Goal: Find specific page/section: Find specific page/section

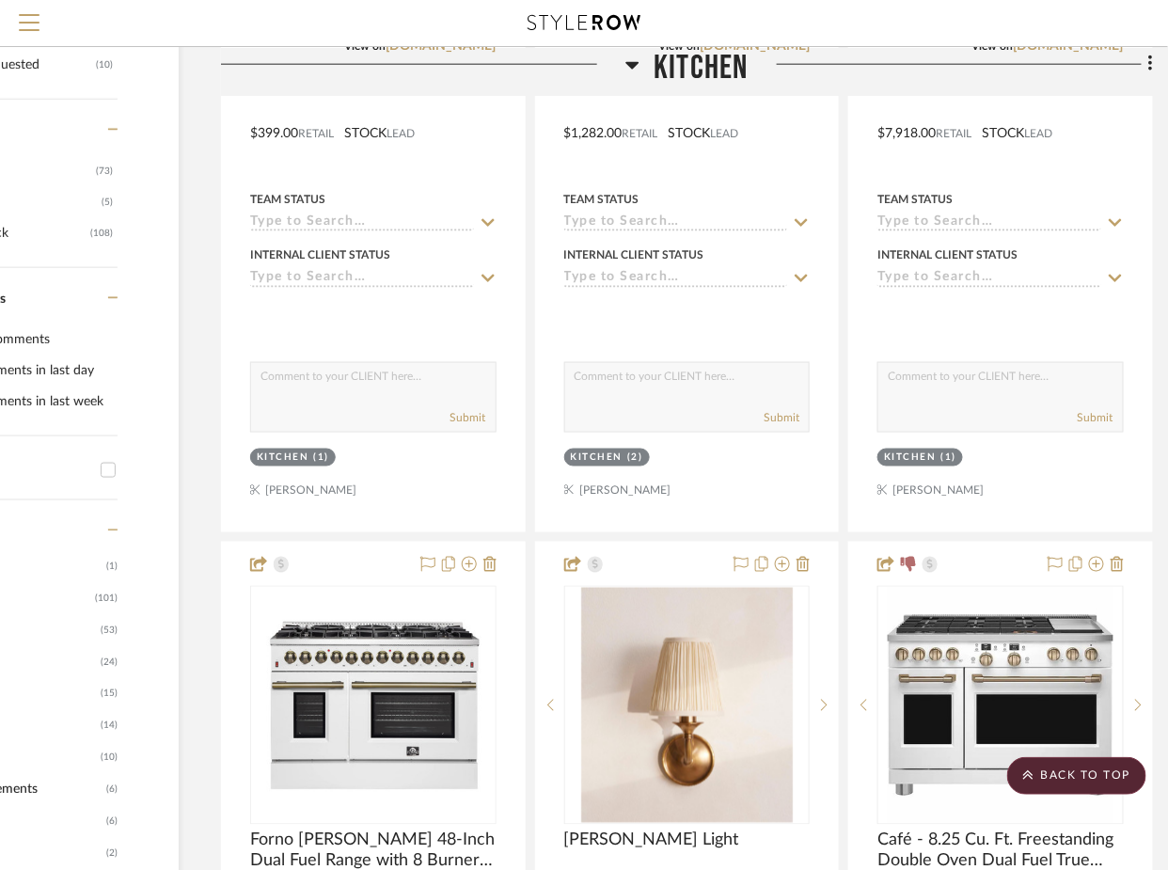
scroll to position [155, 175]
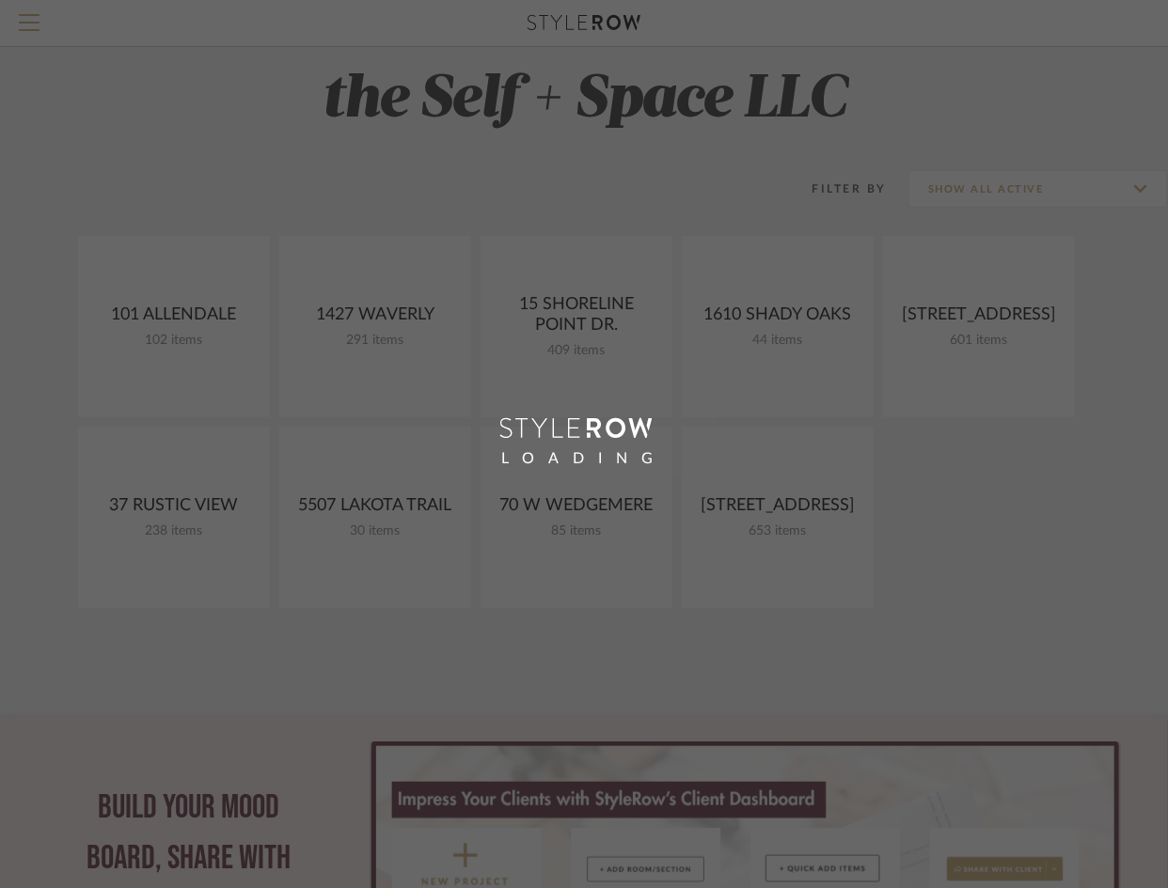
scroll to position [8, 0]
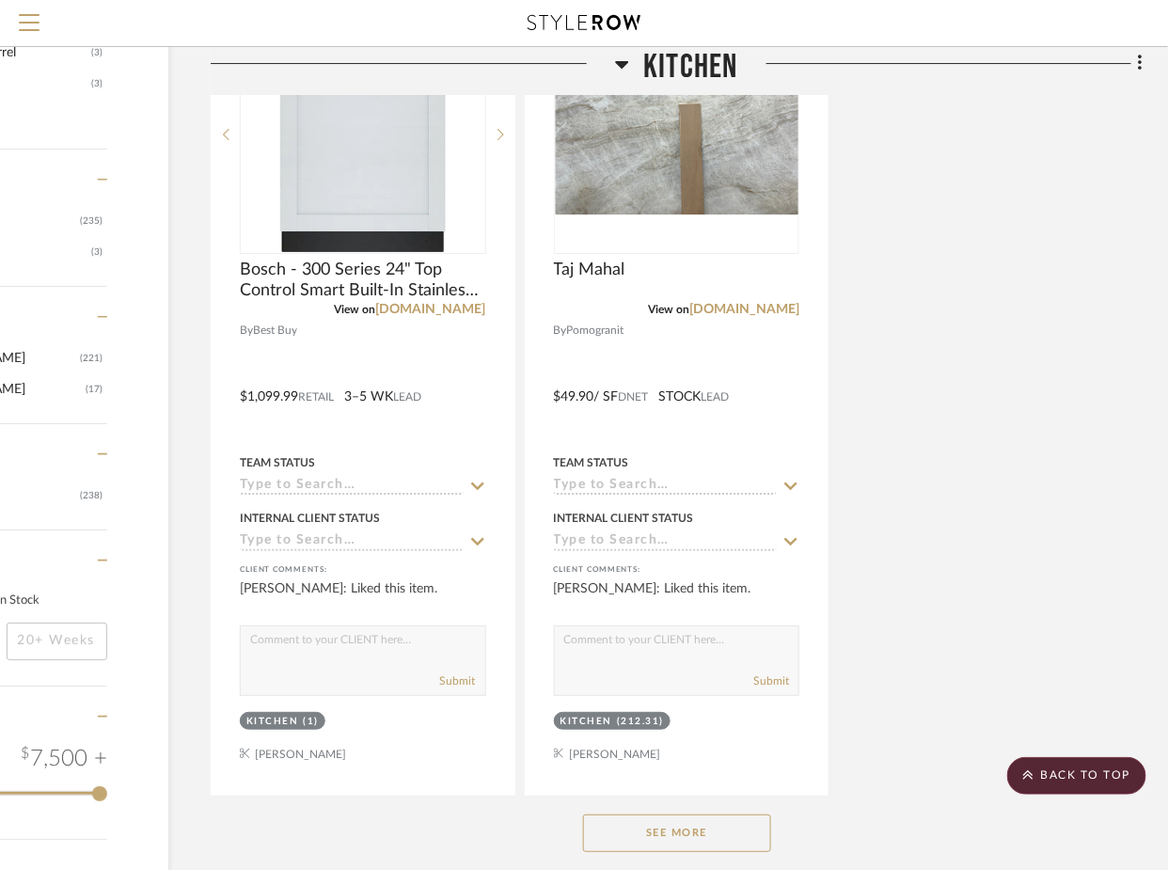
scroll to position [2541, 185]
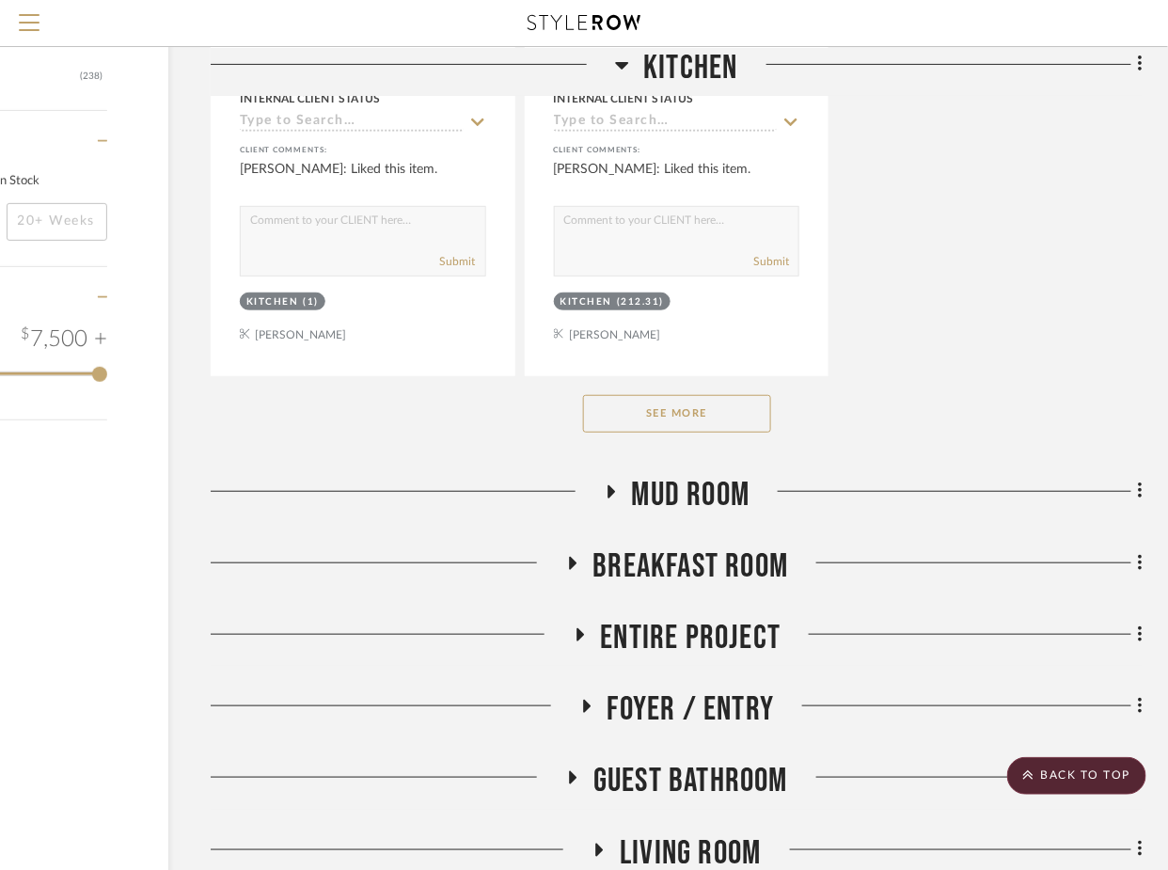
click at [668, 414] on button "See More" at bounding box center [677, 414] width 188 height 38
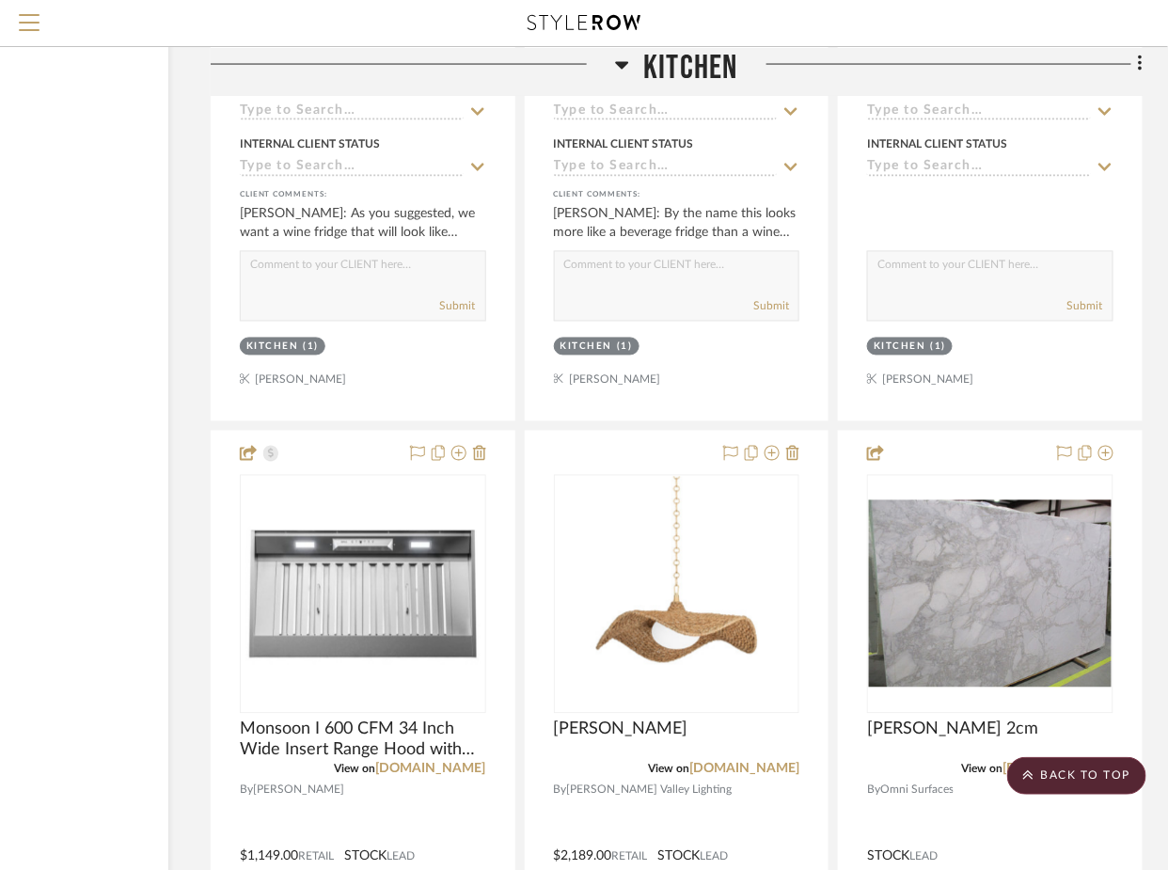
scroll to position [3898, 185]
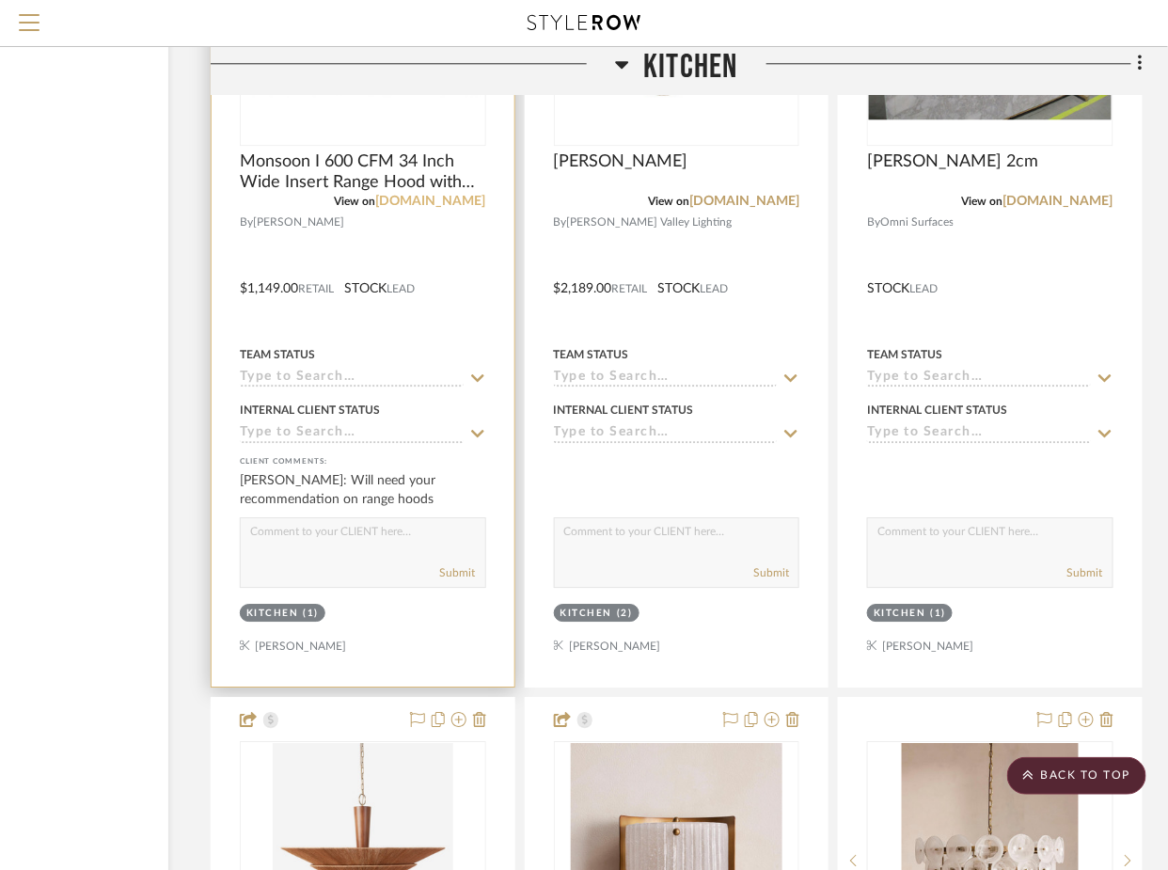
click at [457, 196] on link "[DOMAIN_NAME]" at bounding box center [431, 201] width 110 height 13
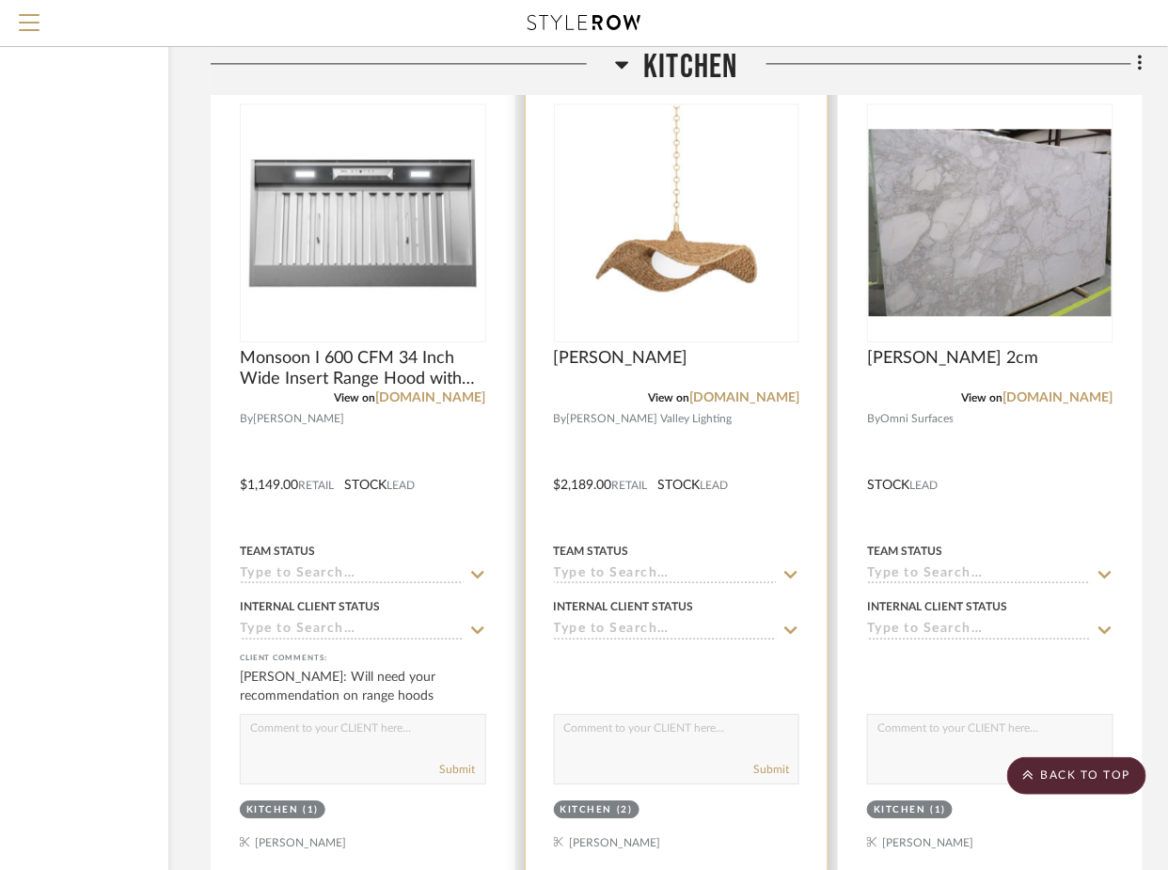
scroll to position [3705, 185]
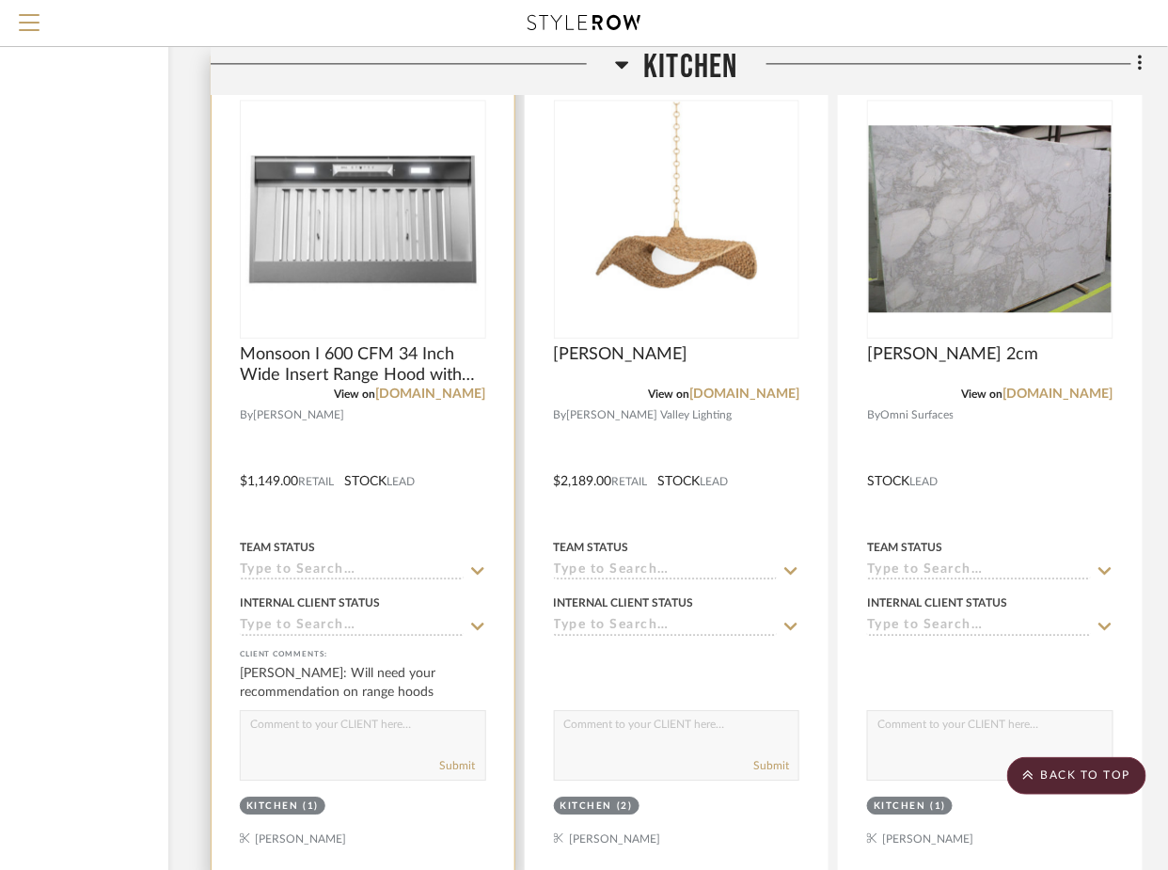
click at [461, 478] on div at bounding box center [363, 467] width 303 height 823
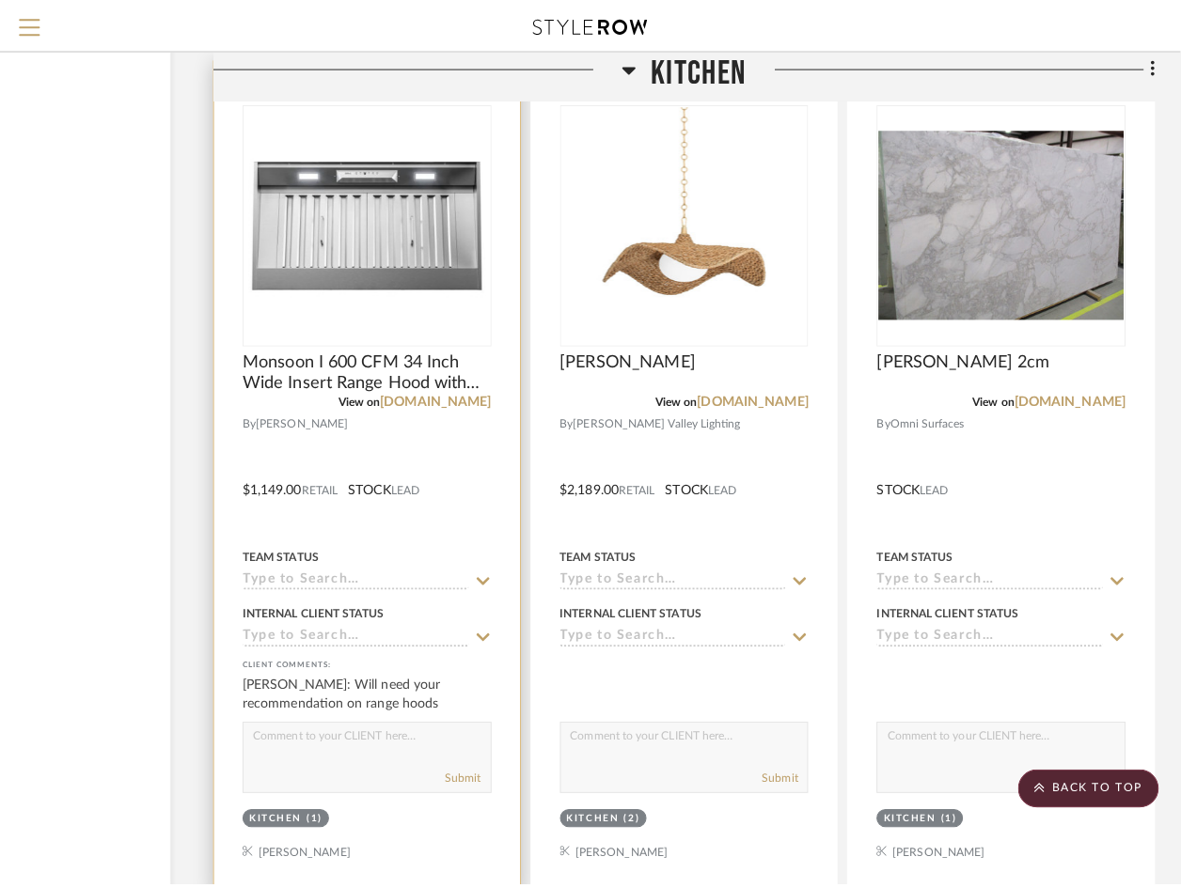
scroll to position [0, 0]
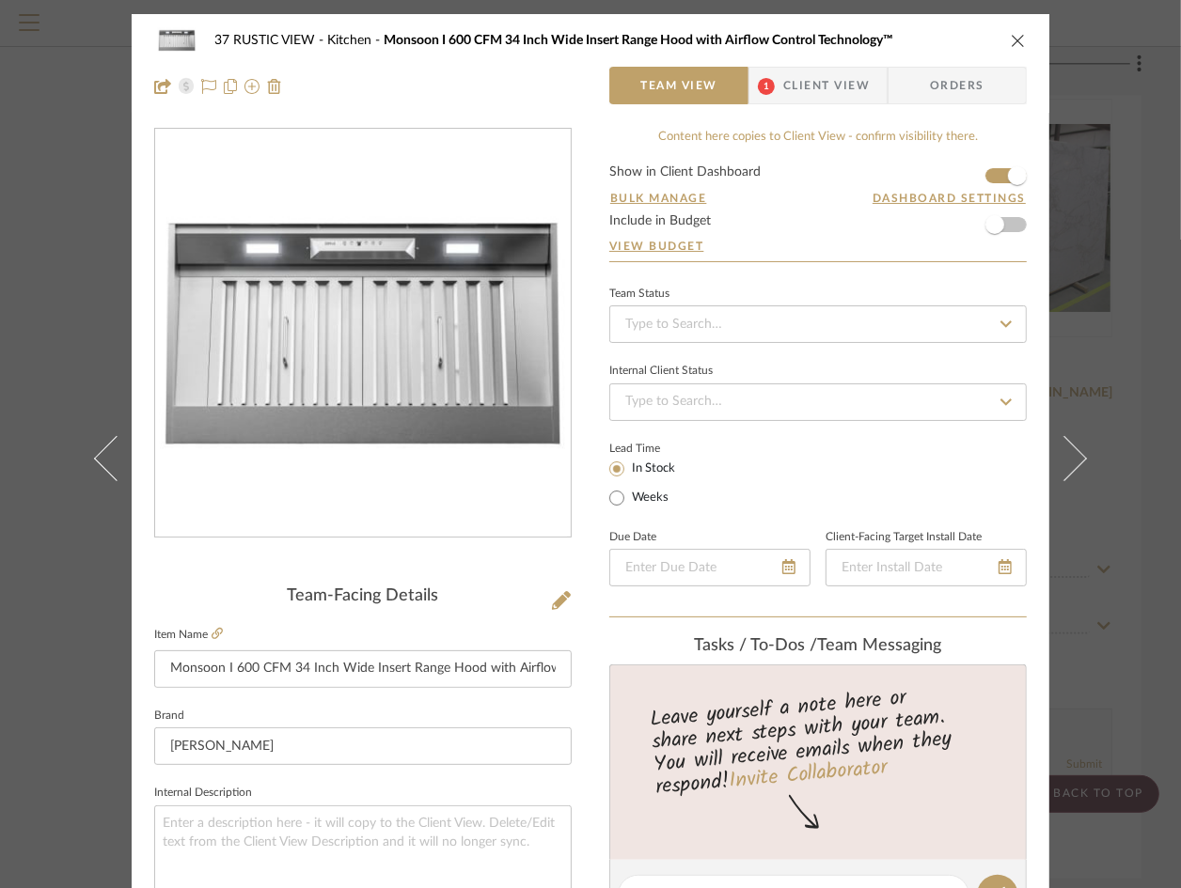
click at [824, 88] on span "Client View" at bounding box center [826, 86] width 86 height 38
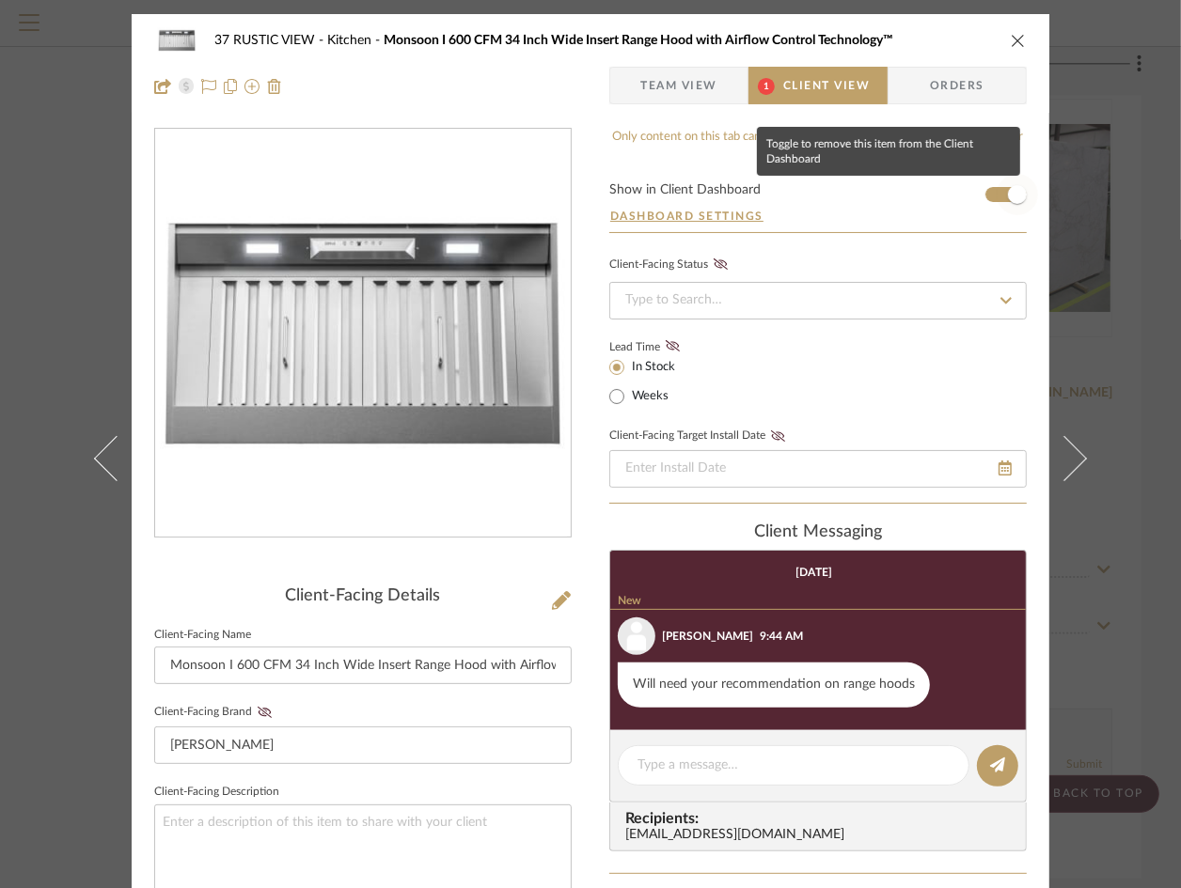
click at [999, 199] on span "button" at bounding box center [1016, 194] width 41 height 41
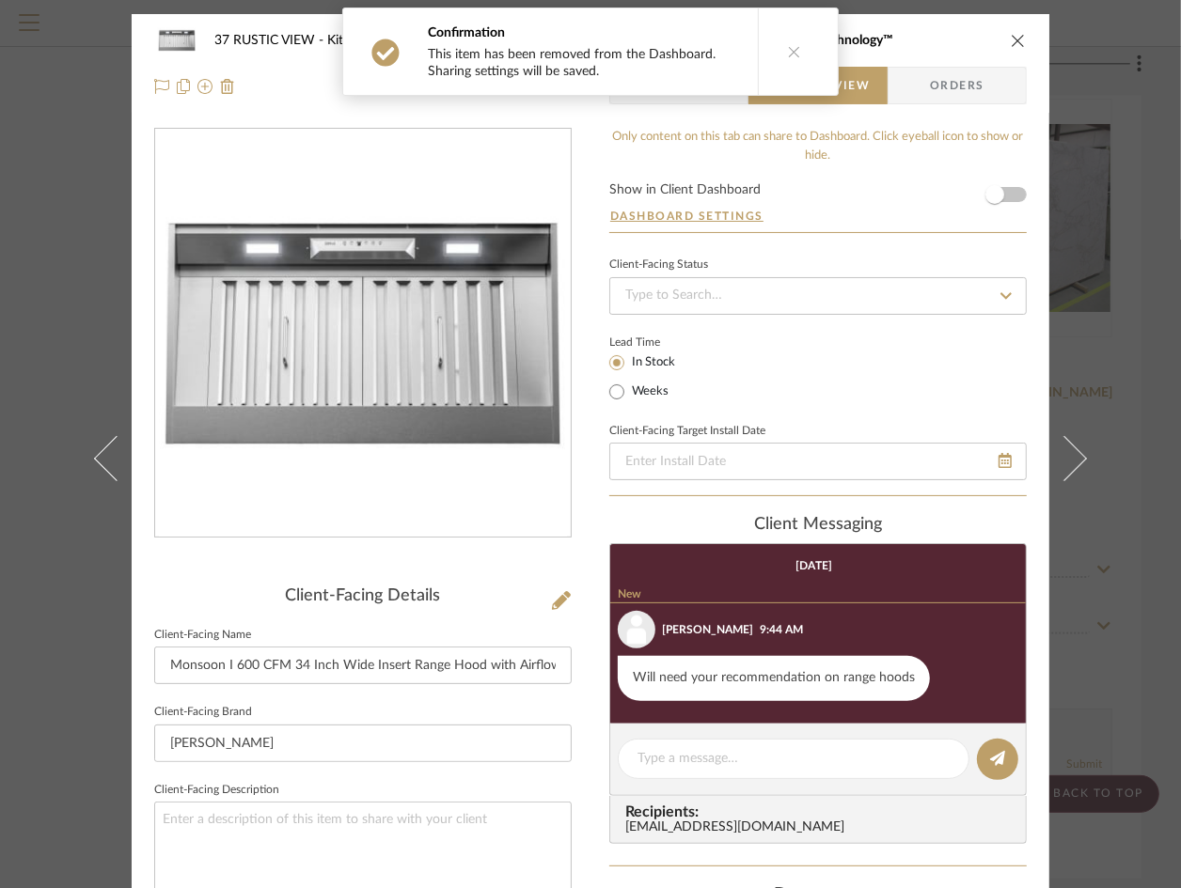
click at [1015, 40] on icon "close" at bounding box center [1018, 40] width 15 height 15
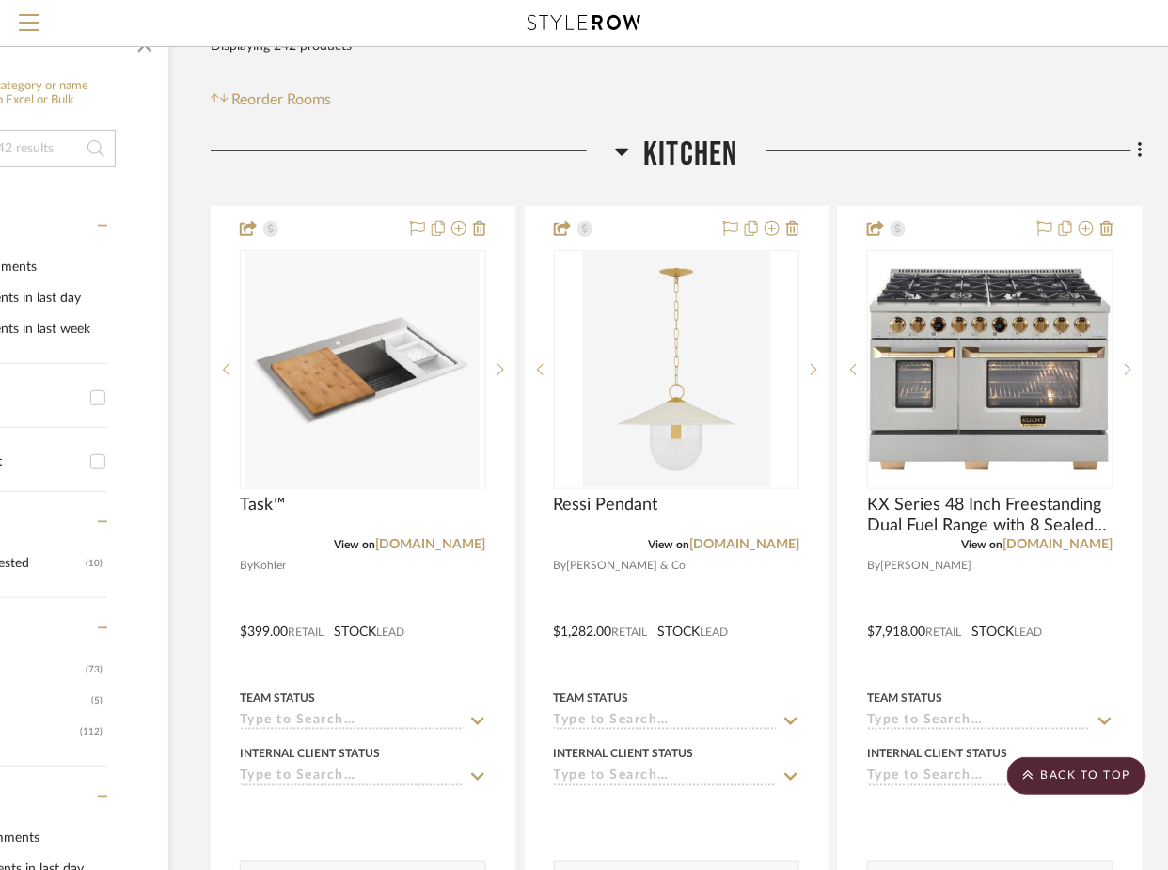
scroll to position [217, 185]
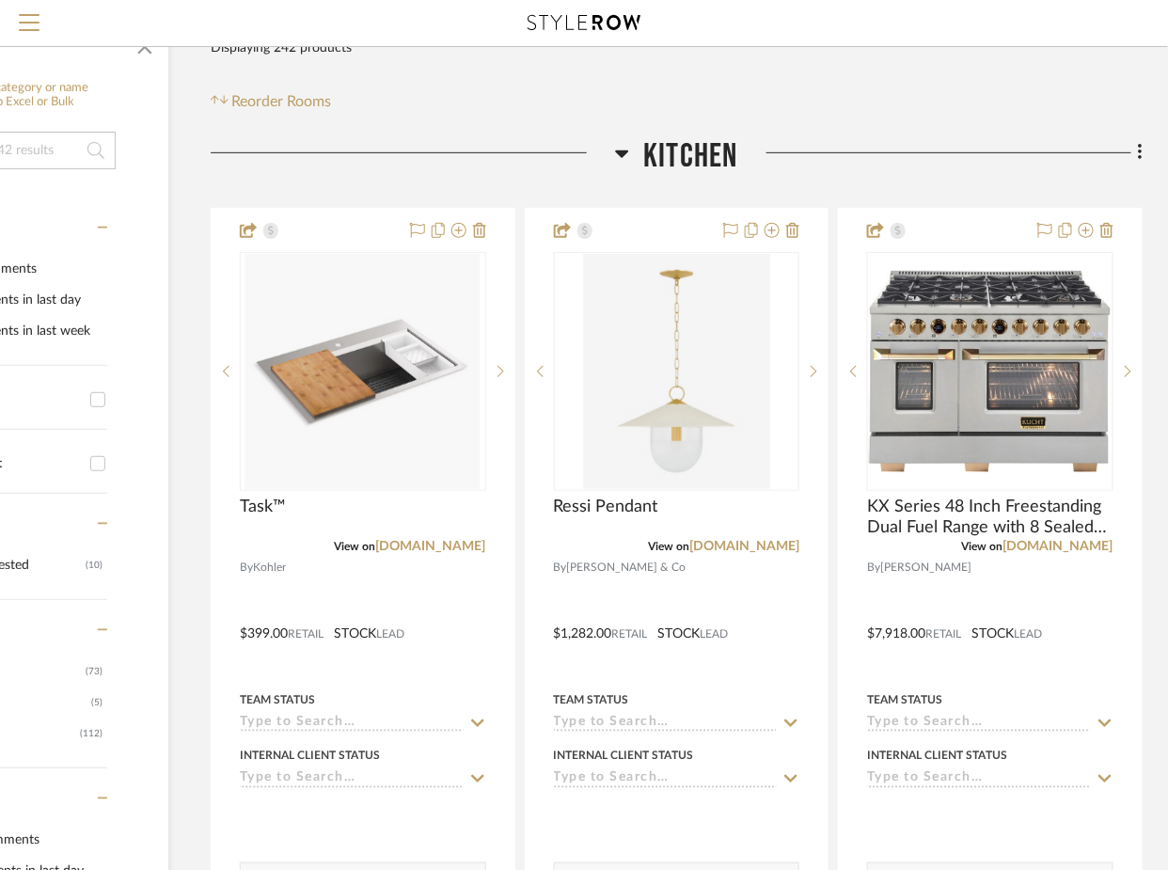
click at [689, 147] on span "Kitchen" at bounding box center [690, 156] width 94 height 40
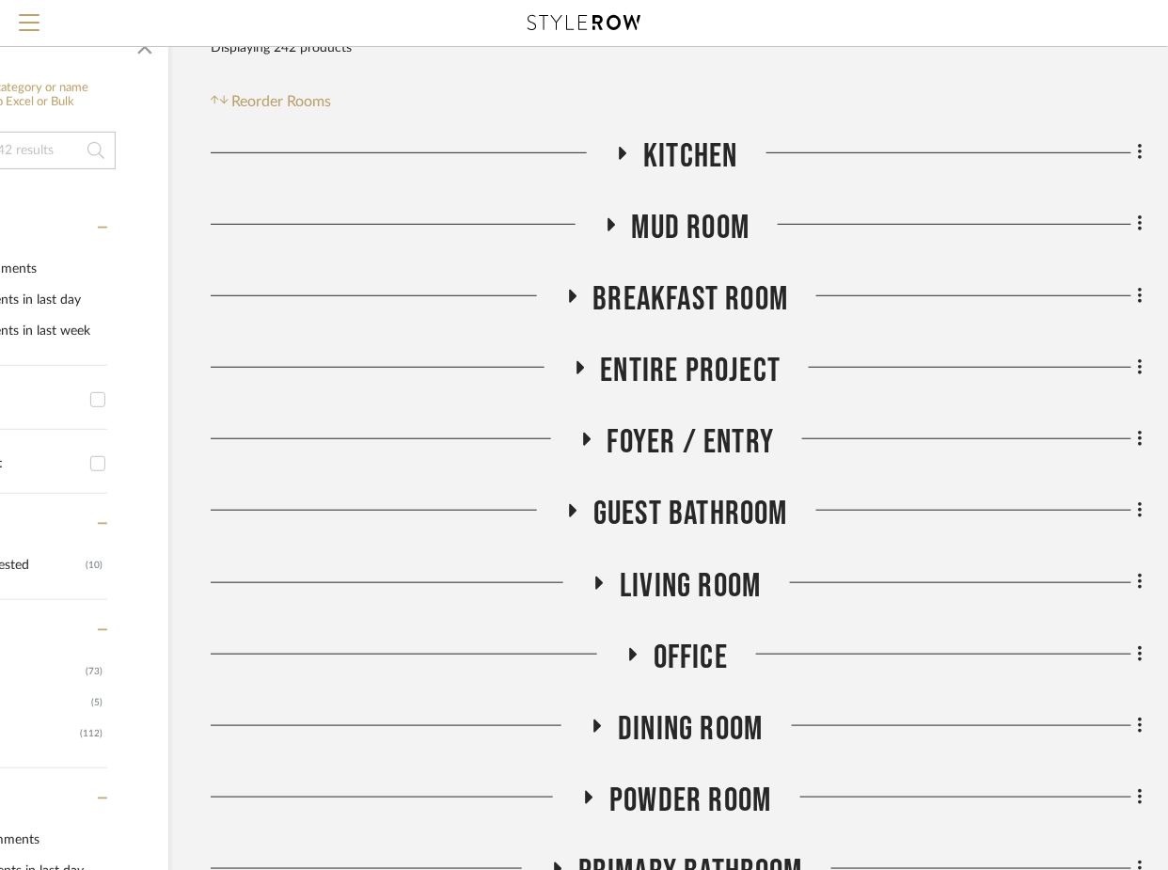
click at [660, 517] on span "Guest Bathroom" at bounding box center [690, 514] width 195 height 40
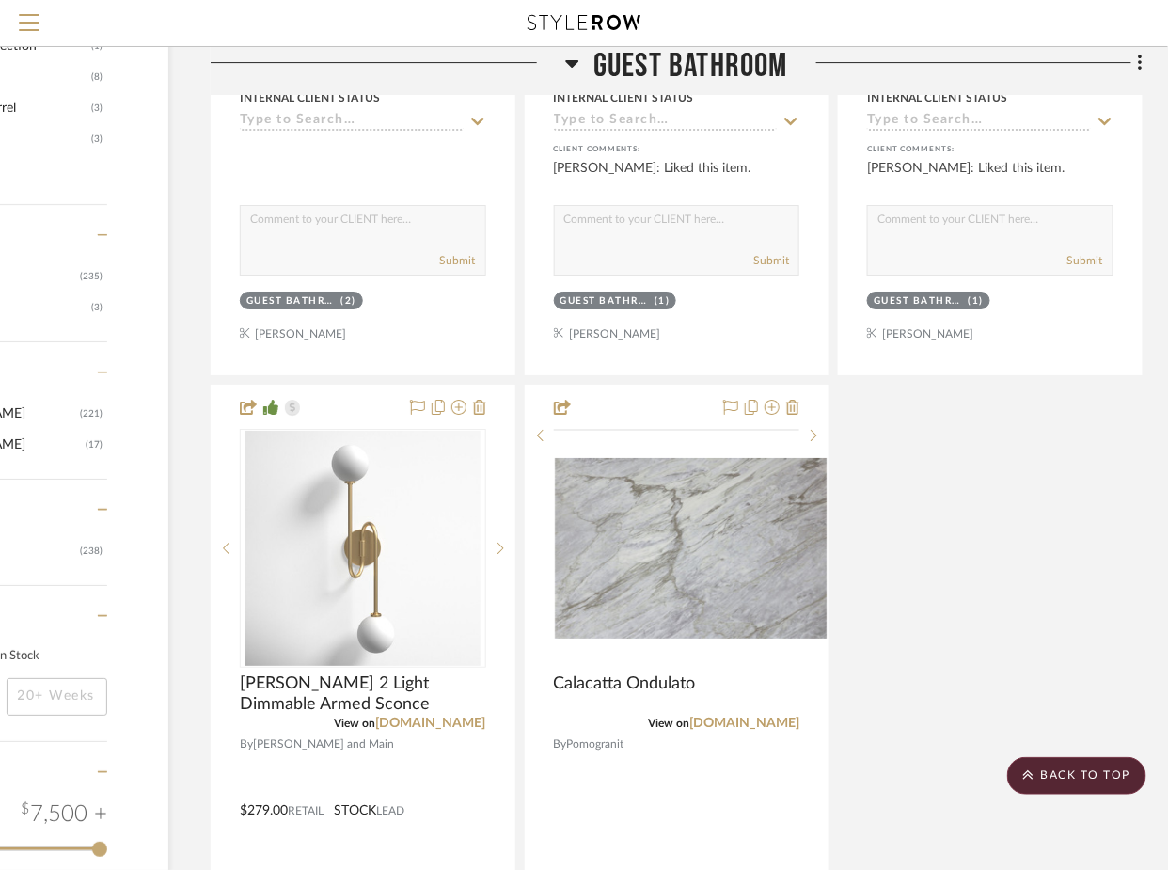
scroll to position [2068, 185]
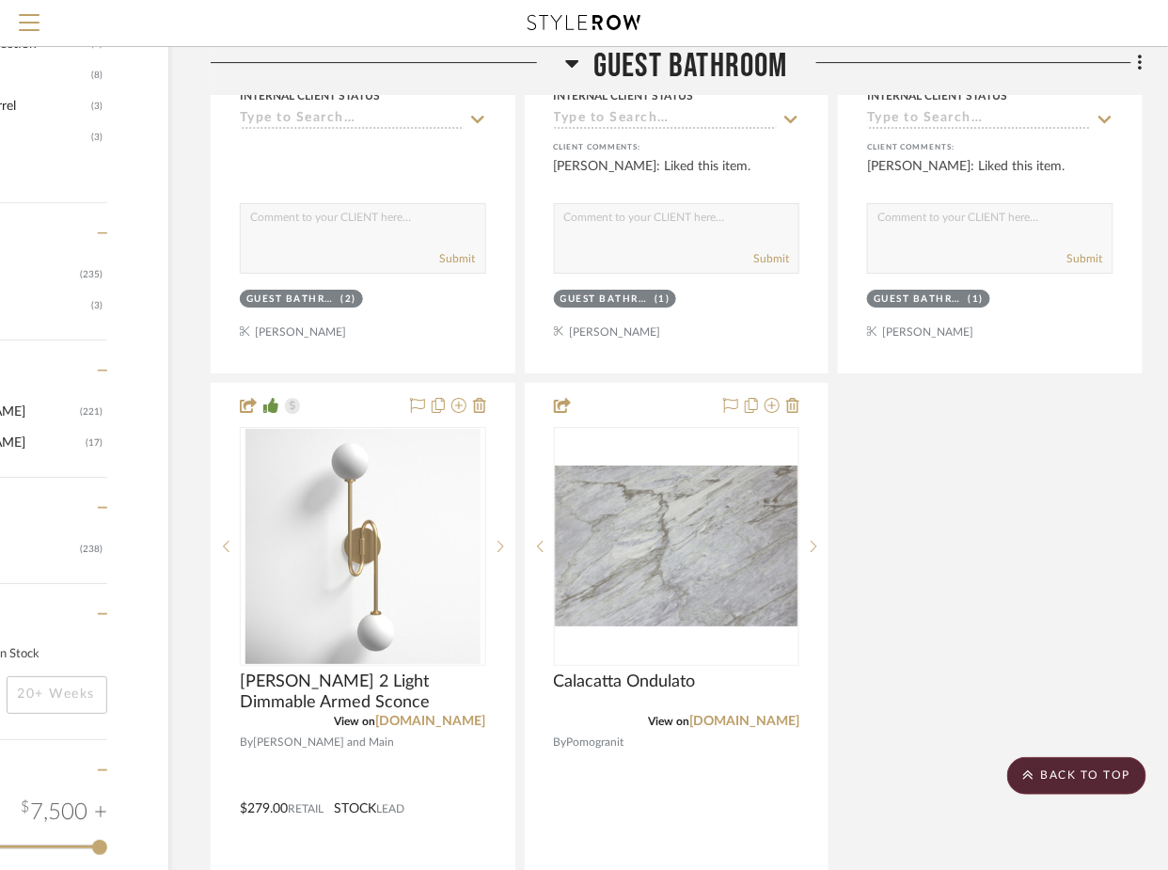
click at [712, 69] on span "Guest Bathroom" at bounding box center [690, 67] width 195 height 40
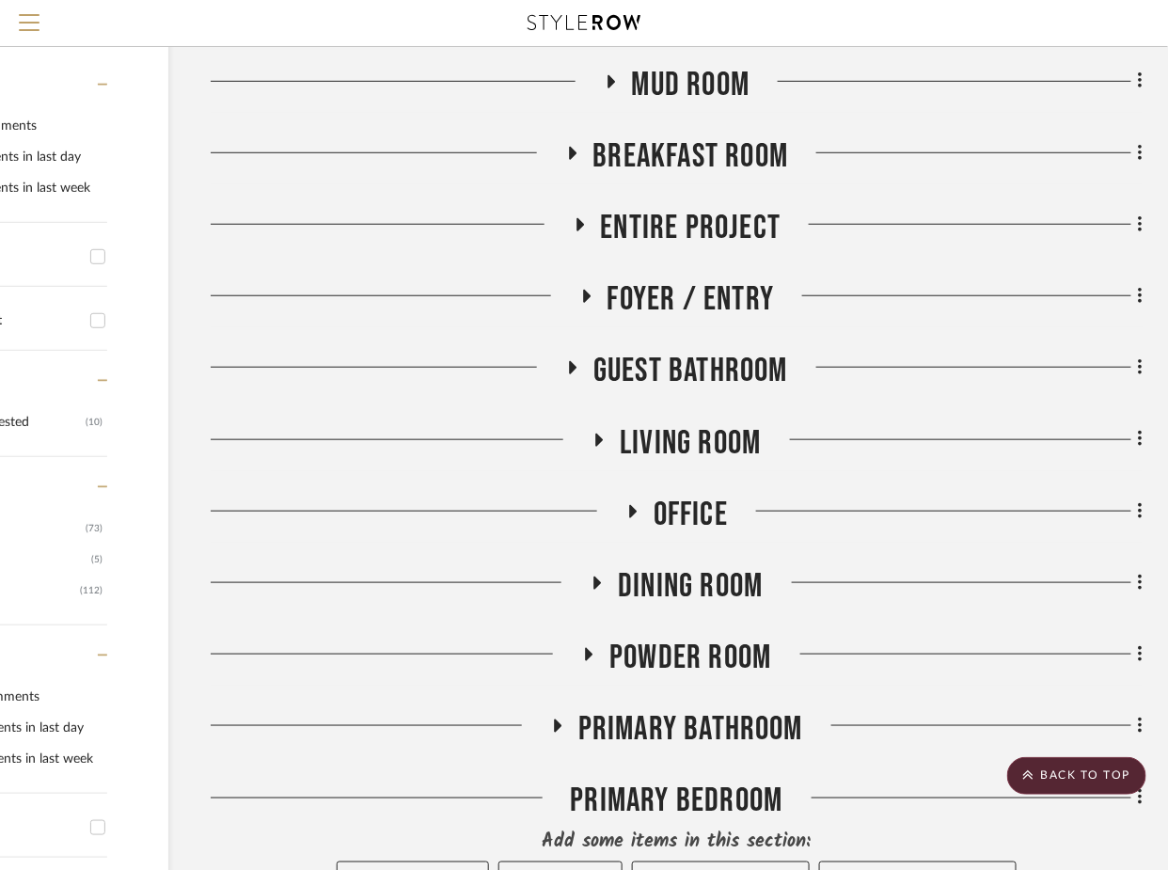
scroll to position [371, 185]
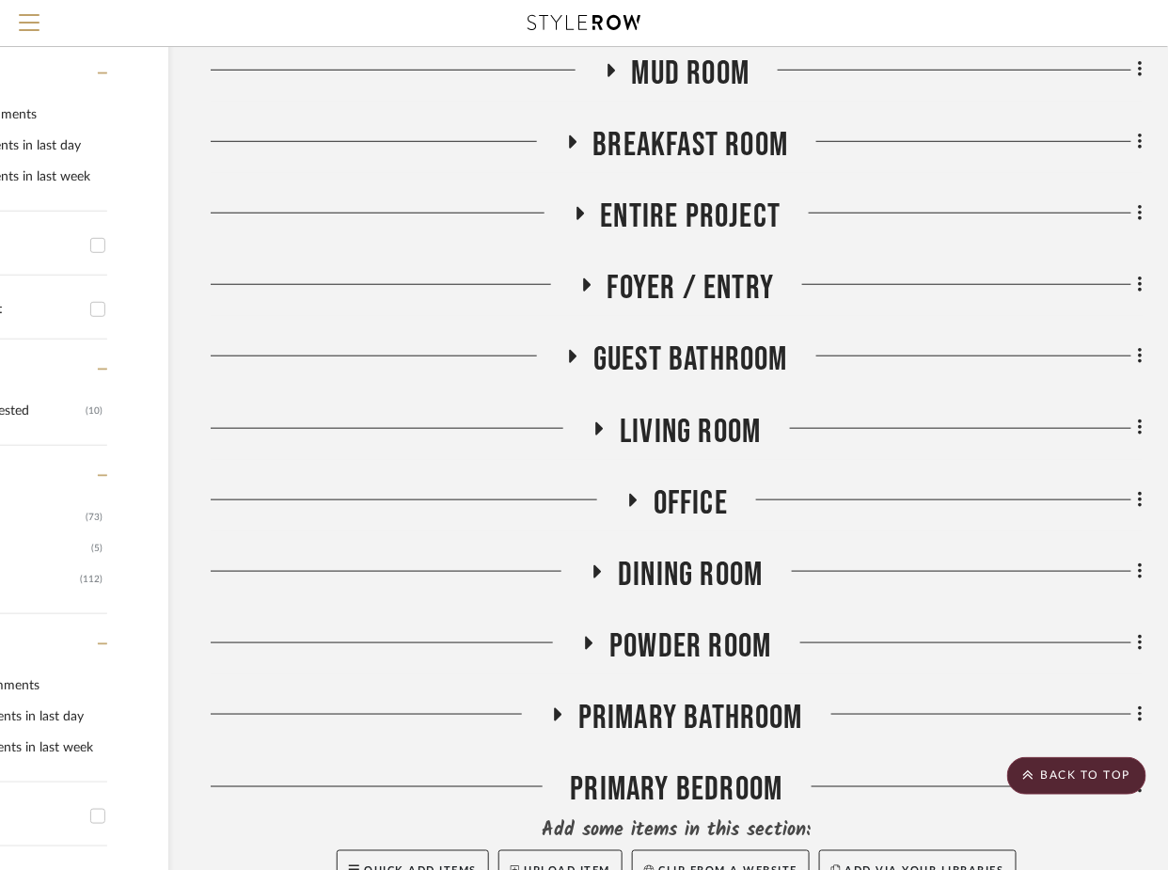
click at [647, 665] on span "Powder Room" at bounding box center [690, 646] width 162 height 40
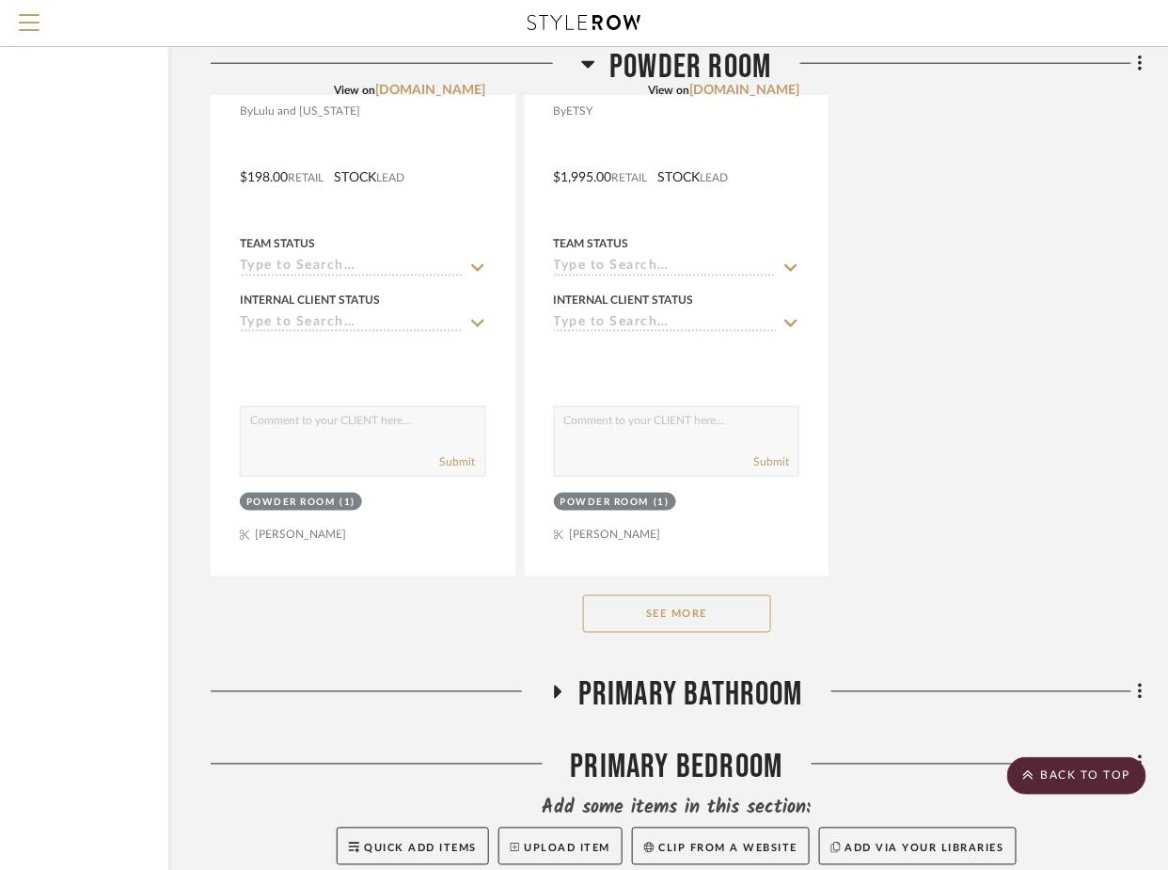
scroll to position [2998, 185]
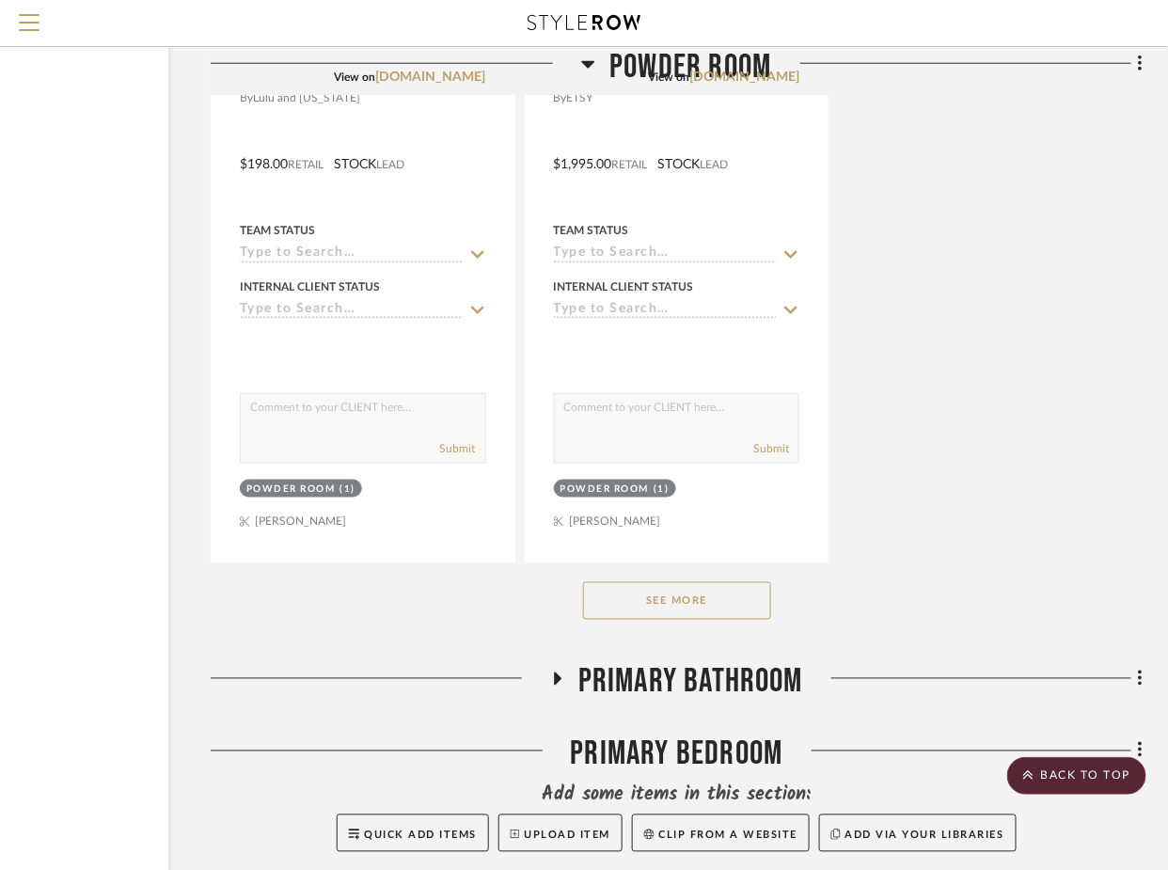
click at [699, 585] on button "See More" at bounding box center [677, 601] width 188 height 38
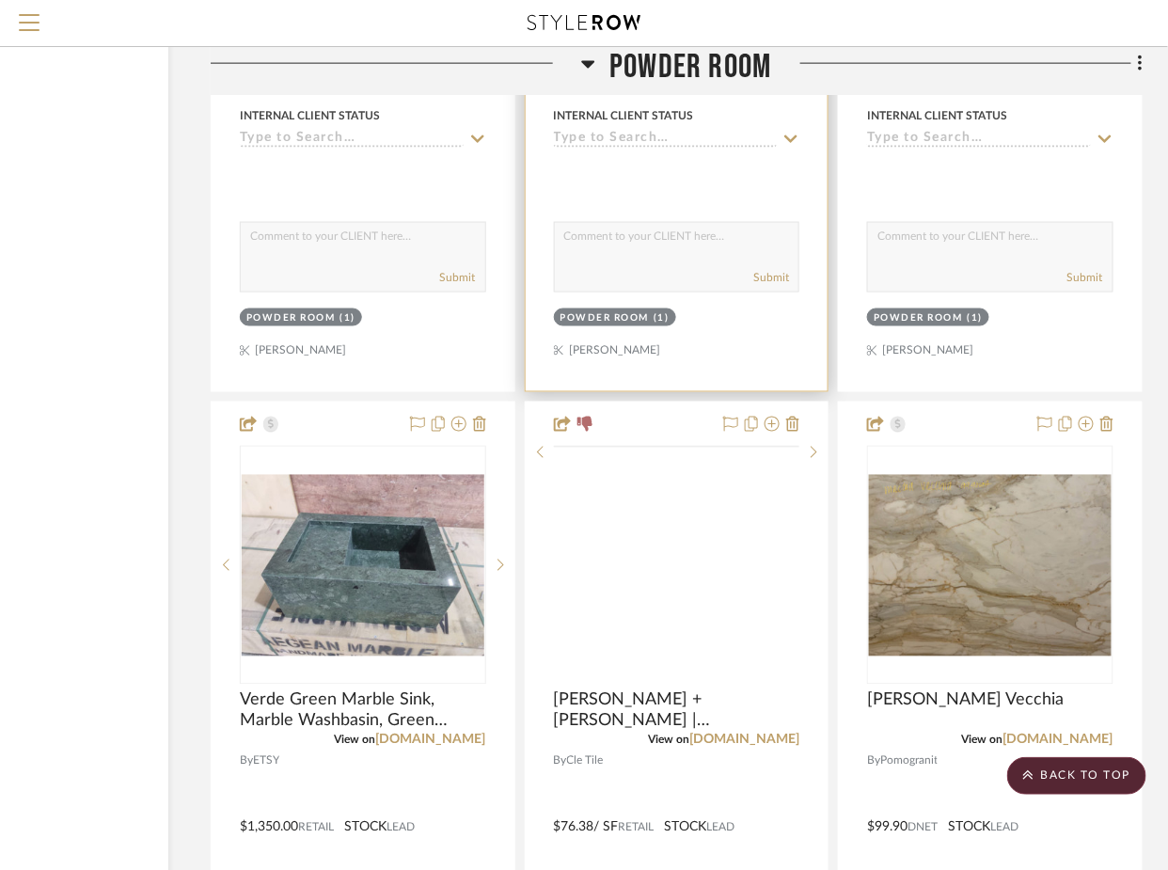
scroll to position [3263, 185]
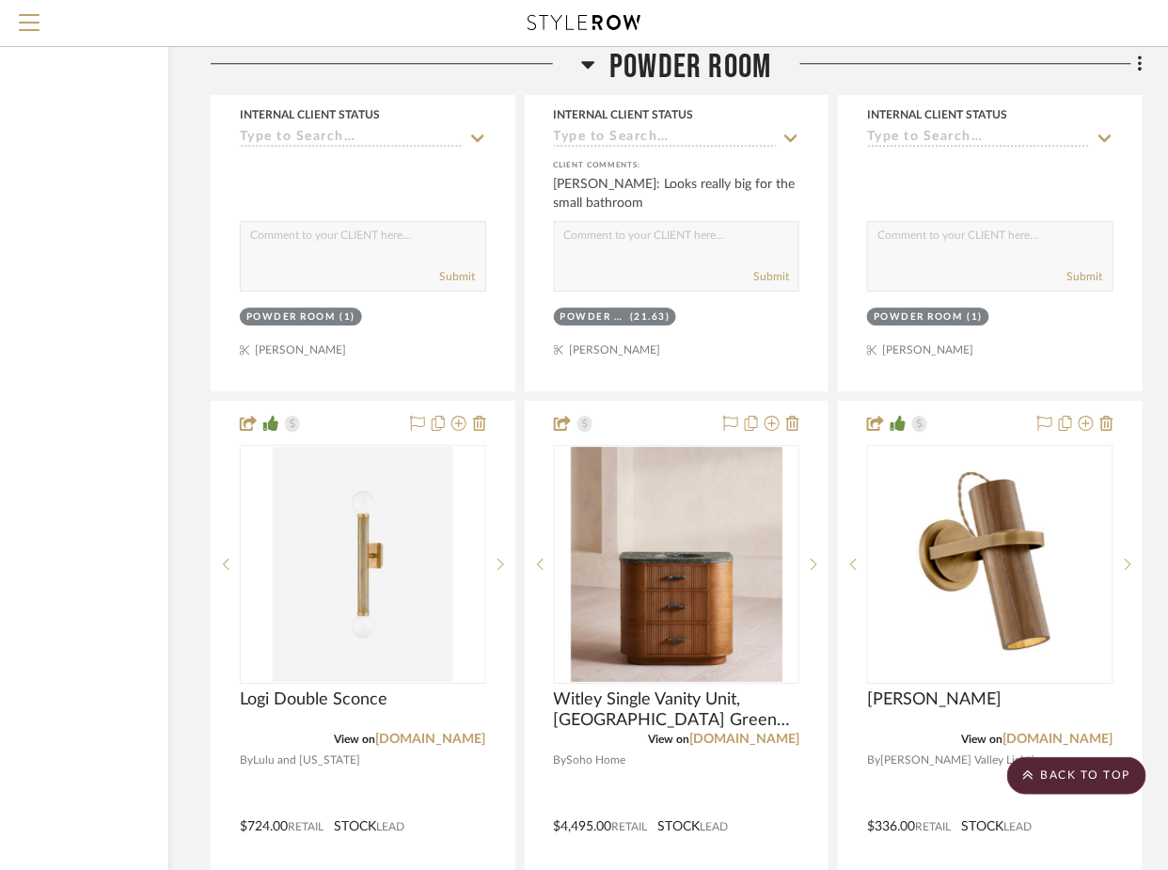
click at [711, 74] on span "Powder Room" at bounding box center [690, 67] width 162 height 40
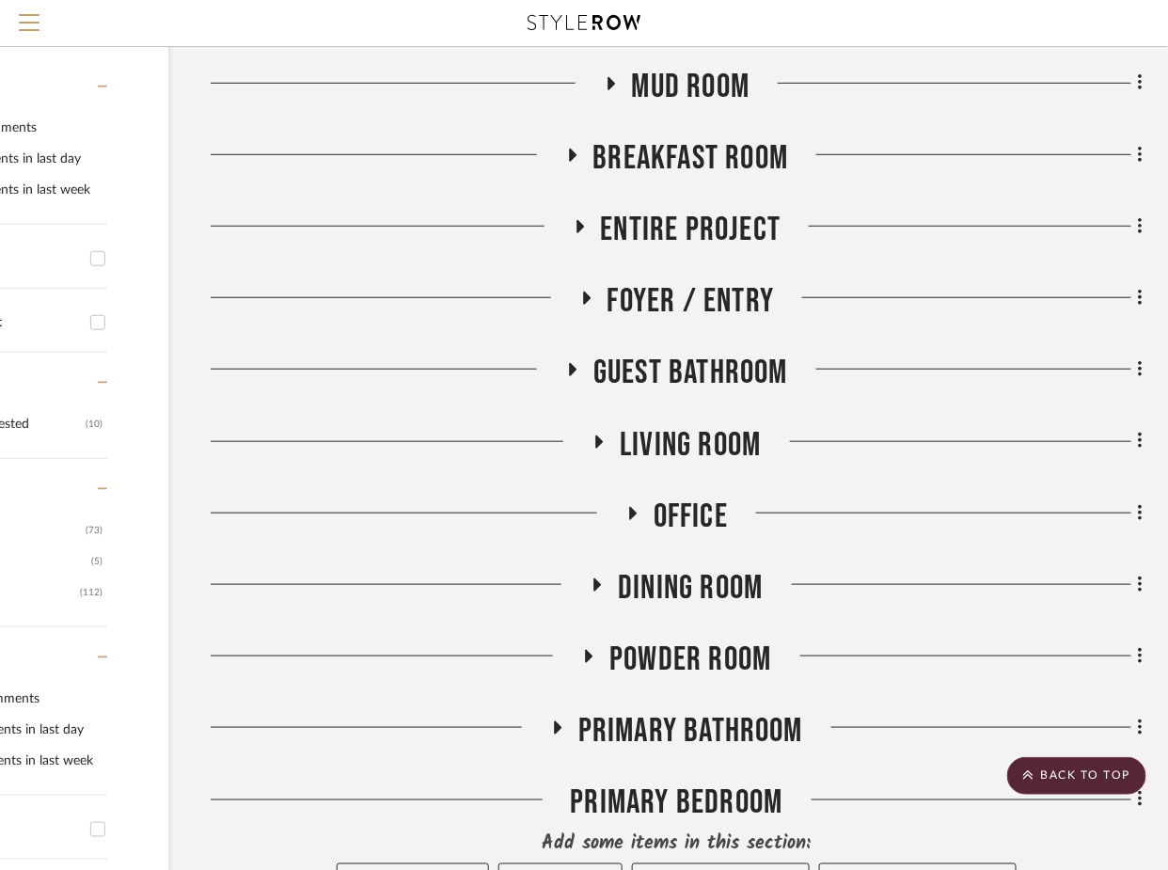
scroll to position [363, 184]
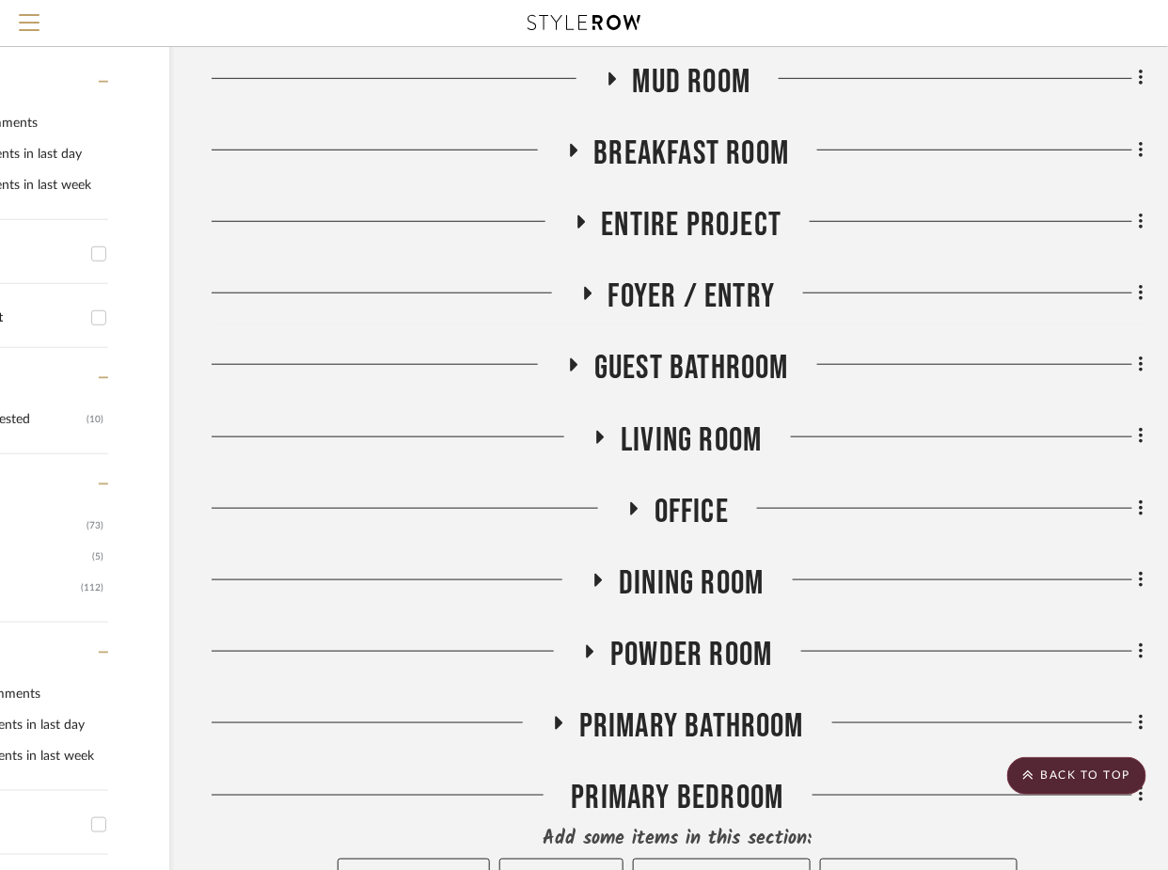
click at [650, 712] on span "Primary Bathroom" at bounding box center [691, 726] width 225 height 40
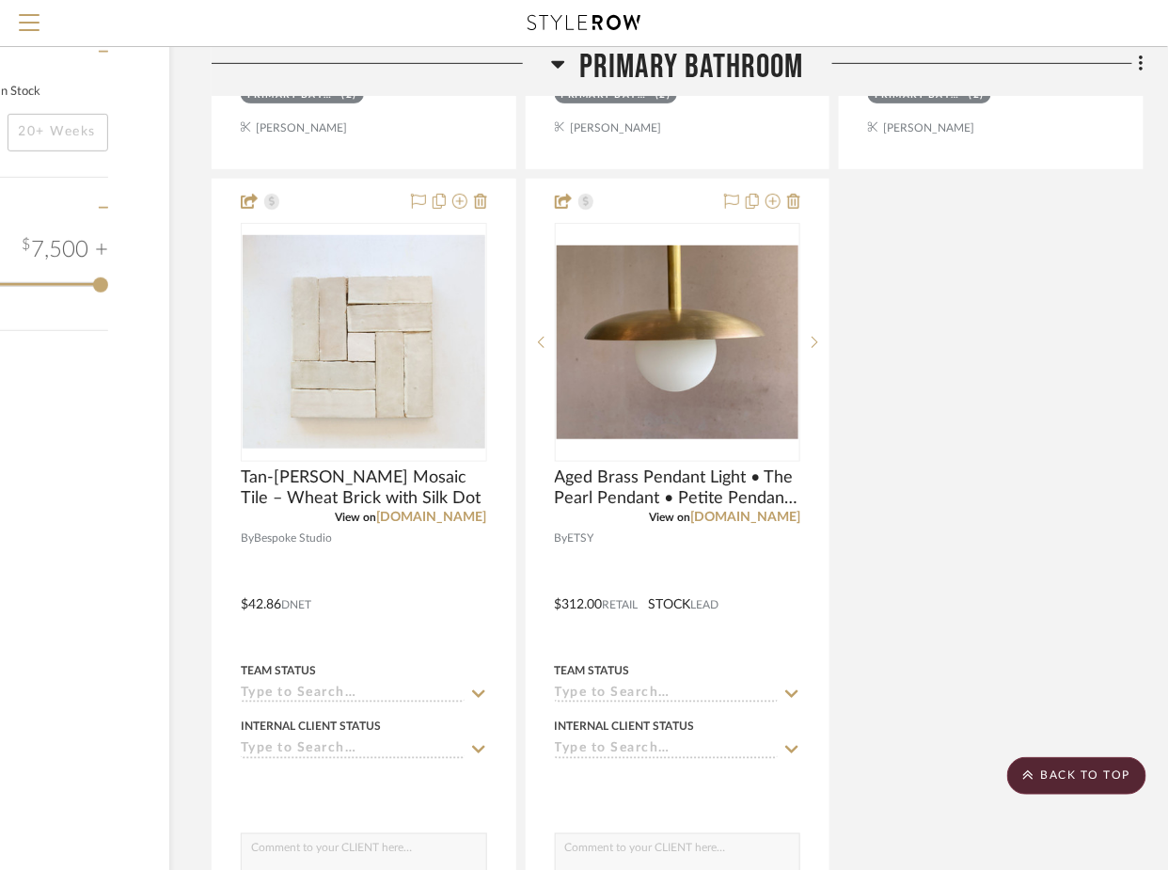
scroll to position [2860, 184]
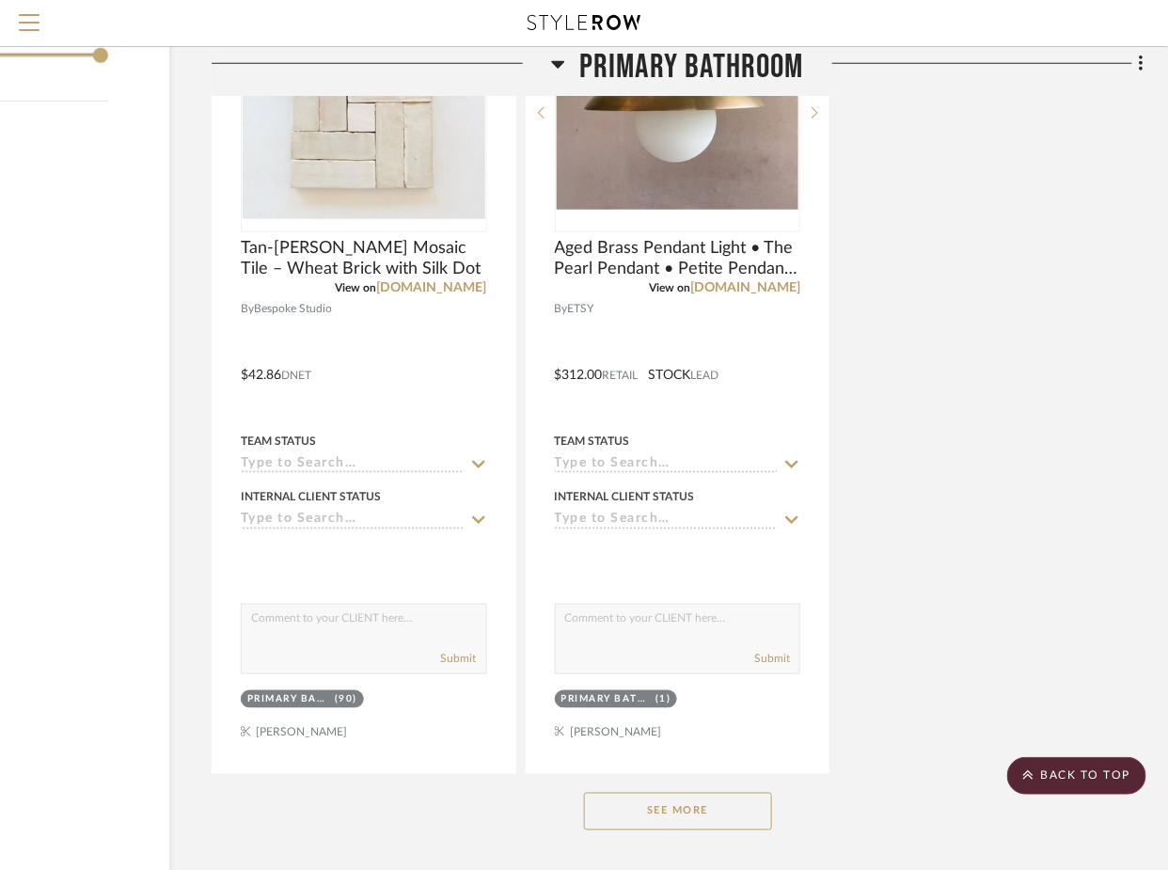
click at [671, 809] on button "See More" at bounding box center [678, 811] width 188 height 38
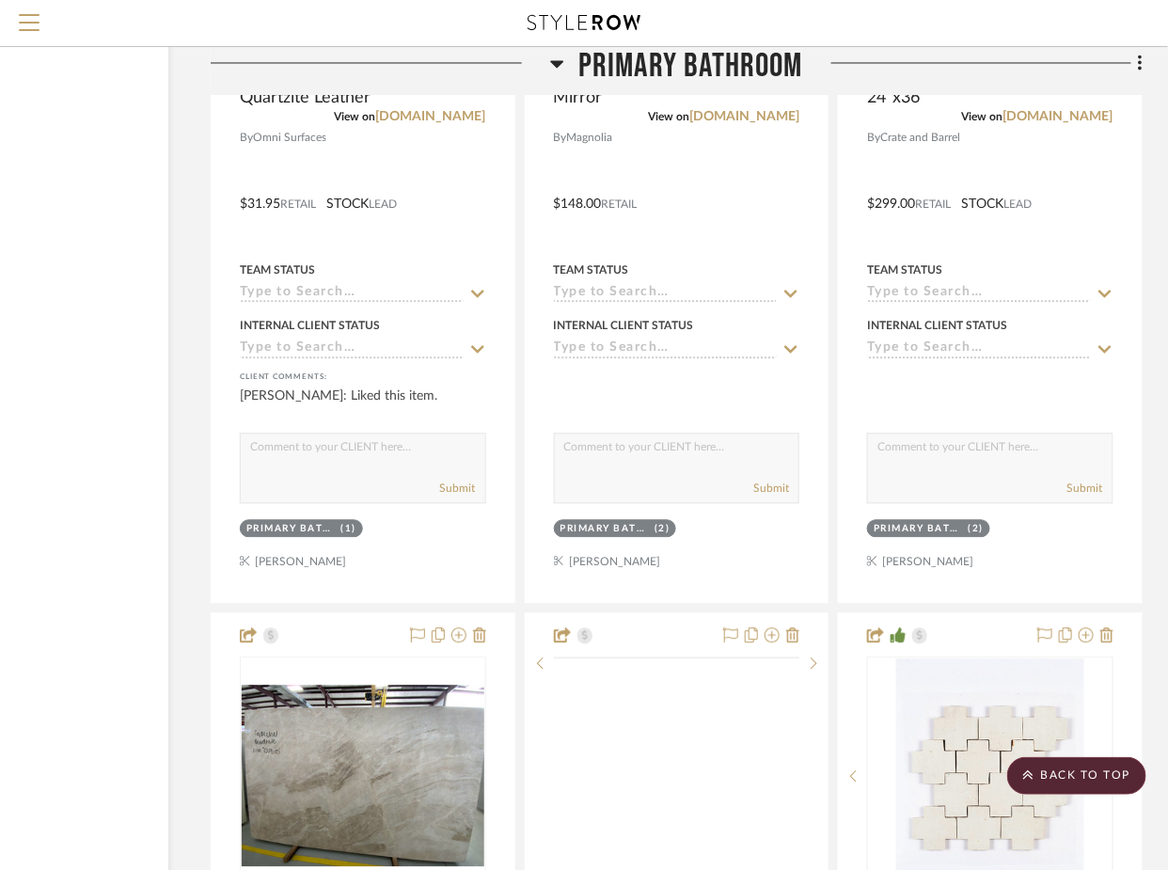
scroll to position [10487, 185]
